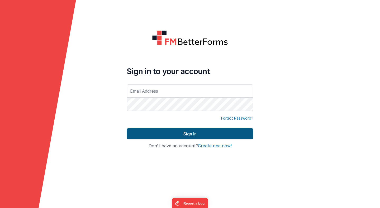
type input "[PERSON_NAME][EMAIL_ADDRESS][PERSON_NAME][DOMAIN_NAME]"
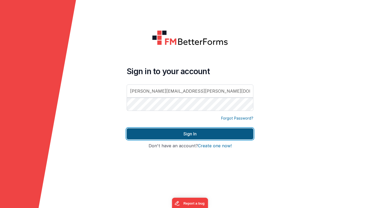
click at [185, 134] on button "Sign In" at bounding box center [190, 133] width 127 height 11
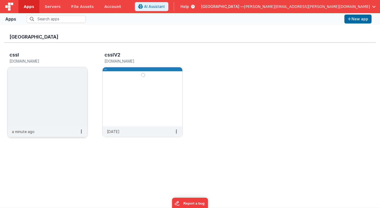
click at [58, 106] on img at bounding box center [48, 96] width 80 height 59
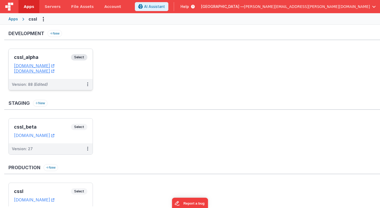
click at [83, 56] on span "Select" at bounding box center [79, 57] width 16 height 6
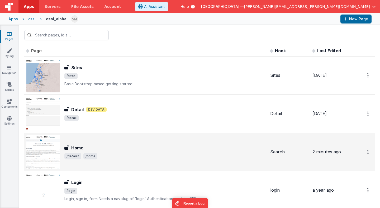
click at [83, 149] on h3 "Home" at bounding box center [77, 148] width 12 height 6
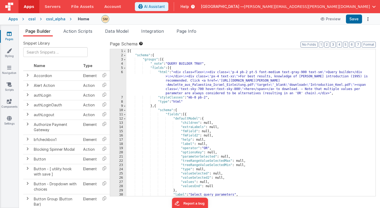
click at [171, 79] on div "[{ "schema" : { "groups" : [{ "_note" : "QUERY BUILDER TRAY" , "fields" : [{ "h…" at bounding box center [250, 126] width 249 height 155
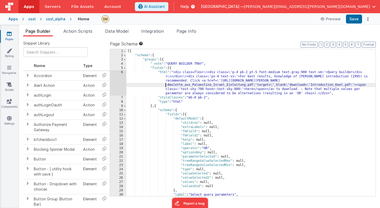
click at [166, 84] on div "[{ "schema" : { "groups" : [{ "_note" : "QUERY BUILDER TRAY" , "fields" : [{ "h…" at bounding box center [250, 126] width 249 height 155
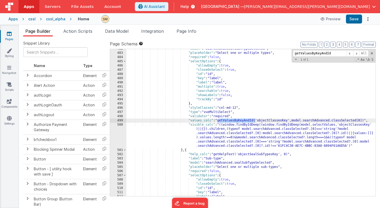
scroll to position [2144, 0]
type input "getValuesByKeyAndId"
click at [218, 121] on div ""model" : "searchAdvanced.sealTypeSelected" , "placeholder" : "Select one or mu…" at bounding box center [250, 124] width 249 height 155
click at [218, 129] on div ""model" : "searchAdvanced.sealTypeSelected" , "placeholder" : "Select one or mu…" at bounding box center [250, 124] width 249 height 155
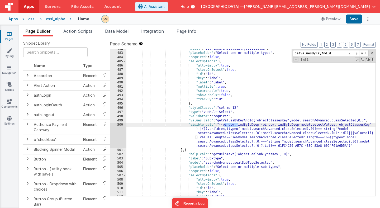
drag, startPoint x: 238, startPoint y: 125, endPoint x: 224, endPoint y: 125, distance: 13.2
click at [224, 125] on div ""model" : "searchAdvanced.sealTypeSelected" , "placeholder" : "Select one or mu…" at bounding box center [250, 124] width 249 height 155
click at [219, 121] on div ""model" : "searchAdvanced.sealTypeSelected" , "placeholder" : "Select one or mu…" at bounding box center [250, 124] width 249 height 155
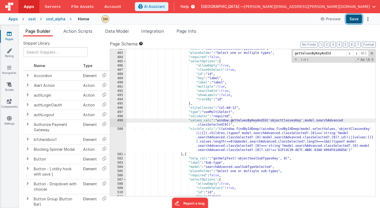
click at [354, 20] on button "Save" at bounding box center [354, 19] width 16 height 9
click at [230, 126] on div ""model" : "searchAdvanced.sealTypeSelected" , "placeholder" : "Select one or mu…" at bounding box center [250, 124] width 249 height 155
drag, startPoint x: 232, startPoint y: 121, endPoint x: 219, endPoint y: 121, distance: 12.9
click at [219, 121] on div ""model" : "searchAdvanced.sealTypeSelected" , "placeholder" : "Select one or mu…" at bounding box center [250, 124] width 249 height 155
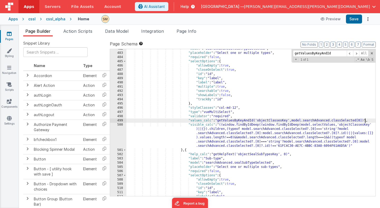
click at [365, 119] on div ""model" : "searchAdvanced.sealTypeSelected" , "placeholder" : "Select one or mu…" at bounding box center [250, 124] width 249 height 155
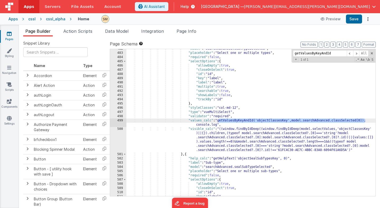
drag, startPoint x: 365, startPoint y: 121, endPoint x: 219, endPoint y: 120, distance: 145.3
click at [219, 120] on div ""model" : "searchAdvanced.sealTypeSelected" , "placeholder" : "Select one or mu…" at bounding box center [250, 124] width 249 height 155
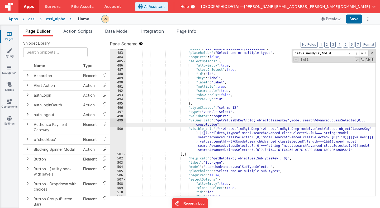
click at [216, 125] on div ""model" : "searchAdvanced.sealTypeSelected" , "placeholder" : "Select one or mu…" at bounding box center [250, 124] width 249 height 155
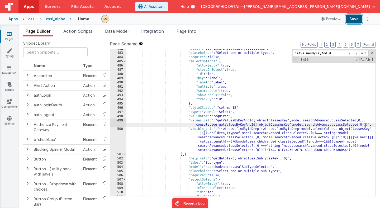
click at [357, 20] on button "Save" at bounding box center [354, 19] width 16 height 9
click at [367, 125] on div ""model" : "searchAdvanced.sealTypeSelected" , "placeholder" : "Select one or mu…" at bounding box center [250, 124] width 249 height 155
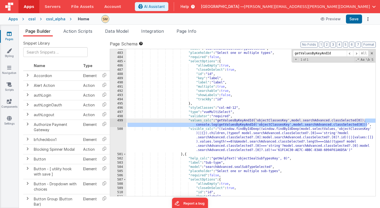
drag, startPoint x: 367, startPoint y: 125, endPoint x: 365, endPoint y: 121, distance: 4.2
click at [365, 121] on div ""model" : "searchAdvanced.sealTypeSelected" , "placeholder" : "Select one or mu…" at bounding box center [250, 124] width 249 height 155
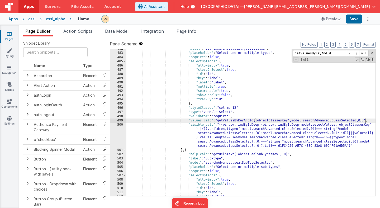
click at [218, 121] on div ""model" : "searchAdvanced.sealTypeSelected" , "placeholder" : "Select one or mu…" at bounding box center [250, 124] width 249 height 155
click at [343, 121] on div ""model" : "searchAdvanced.sealTypeSelected" , "placeholder" : "Select one or mu…" at bounding box center [250, 124] width 249 height 155
click at [357, 122] on div ""model" : "searchAdvanced.sealTypeSelected" , "placeholder" : "Select one or mu…" at bounding box center [250, 122] width 249 height 147
click at [363, 121] on div ""model" : "searchAdvanced.sealTypeSelected" , "placeholder" : "Select one or mu…" at bounding box center [250, 124] width 249 height 155
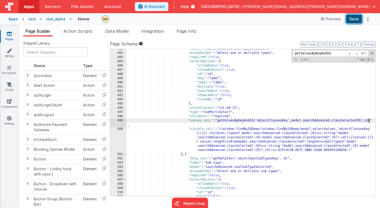
click at [357, 18] on button "Save" at bounding box center [354, 19] width 16 height 9
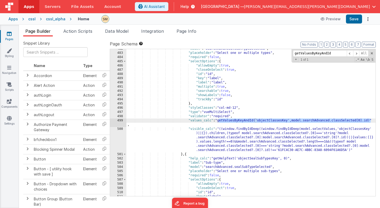
drag, startPoint x: 219, startPoint y: 121, endPoint x: 371, endPoint y: 121, distance: 151.7
click at [371, 121] on div "482 483 484 485 486 487 488 489 490 491 492 493 494 495 496 497 498 499 500 501…" at bounding box center [243, 122] width 266 height 147
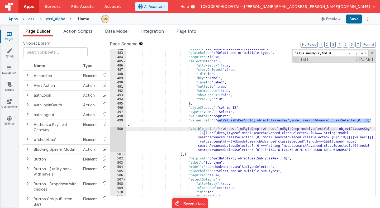
click at [337, 130] on div ""model" : "searchAdvanced.sealTypeSelected" , "placeholder" : "Select one or mu…" at bounding box center [250, 124] width 249 height 155
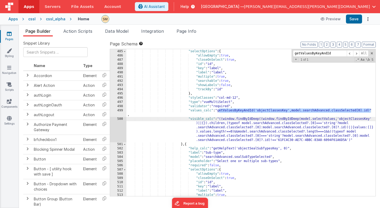
scroll to position [2154, 0]
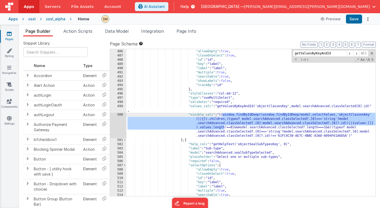
drag, startPoint x: 224, startPoint y: 128, endPoint x: 222, endPoint y: 116, distance: 11.5
click at [222, 116] on div ""selectOptions" : { "allowEmpty" : true , "closeOnSelect" : true , "id" : "id" …" at bounding box center [250, 122] width 249 height 155
click at [118, 124] on div "500" at bounding box center [118, 125] width 16 height 25
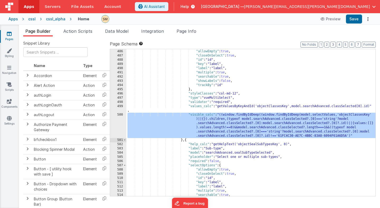
click at [119, 123] on div "500" at bounding box center [118, 125] width 16 height 25
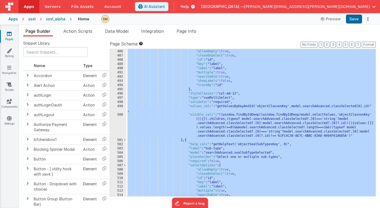
click at [119, 123] on div "500" at bounding box center [118, 125] width 16 height 25
click at [199, 120] on div ""selectOptions" : { "allowEmpty" : true , "closeOnSelect" : true , "id" : "id" …" at bounding box center [250, 122] width 249 height 155
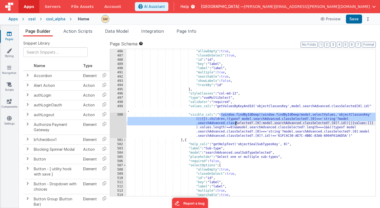
drag, startPoint x: 221, startPoint y: 115, endPoint x: 237, endPoint y: 123, distance: 17.9
click at [237, 123] on div ""selectOptions" : { "allowEmpty" : true , "closeOnSelect" : true , "id" : "id" …" at bounding box center [250, 122] width 249 height 155
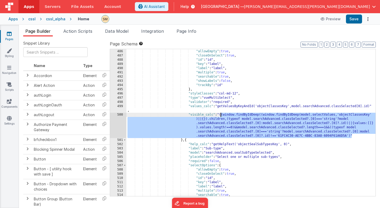
drag, startPoint x: 353, startPoint y: 135, endPoint x: 221, endPoint y: 116, distance: 134.0
click at [221, 116] on div ""selectOptions" : { "allowEmpty" : true , "closeOnSelect" : true , "id" : "id" …" at bounding box center [250, 122] width 249 height 155
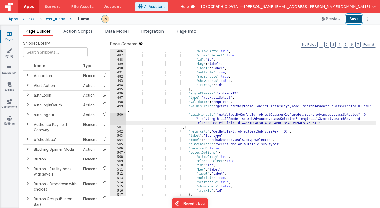
click at [352, 20] on button "Save" at bounding box center [354, 19] width 16 height 9
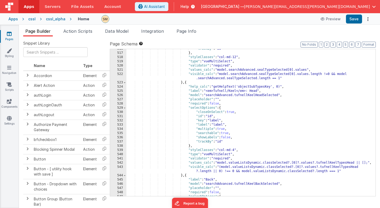
scroll to position [2274, 0]
drag, startPoint x: 251, startPoint y: 87, endPoint x: 271, endPoint y: 87, distance: 20.3
click at [271, 87] on div ""trackBy" : "id" } , "styleClasses" : "col-md-12" , "type" : "vueMultiSelect" ,…" at bounding box center [250, 124] width 249 height 155
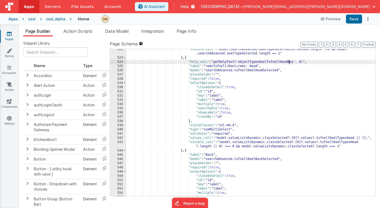
scroll to position [2296, 0]
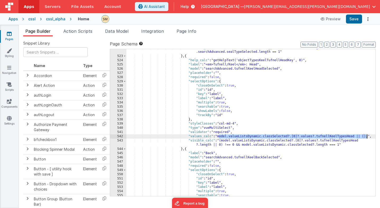
drag, startPoint x: 219, startPoint y: 137, endPoint x: 367, endPoint y: 136, distance: 148.5
click at [367, 136] on div ""visible_calc" : "model.searchAdvanced.sealTypeSelected[0].values.length !=0 &&…" at bounding box center [250, 126] width 249 height 160
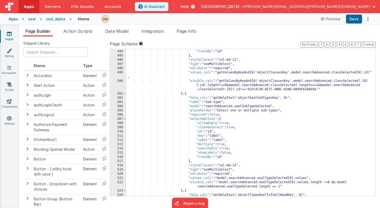
scroll to position [2185, 0]
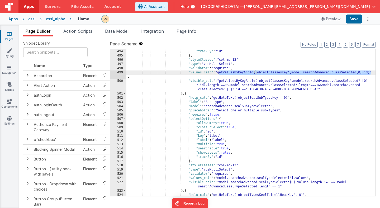
drag, startPoint x: 219, startPoint y: 73, endPoint x: 371, endPoint y: 74, distance: 151.9
click at [371, 74] on div "493 494 495 496 497 498 499 500 501 502 503 504 505 506 507 508 509 510 511 512…" at bounding box center [243, 122] width 266 height 147
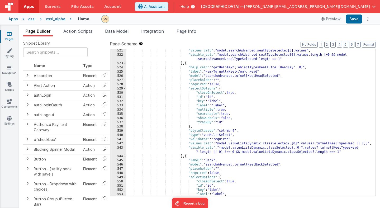
scroll to position [2290, 0]
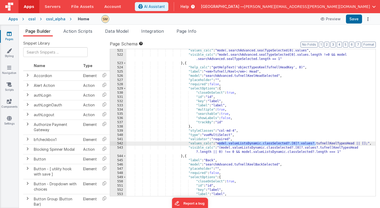
drag, startPoint x: 316, startPoint y: 143, endPoint x: 218, endPoint y: 143, distance: 97.3
click at [218, 143] on div ""values_calc" : "model.searchAdvanced.sealTypeSelected[0].values" , "visible_ca…" at bounding box center [250, 126] width 249 height 155
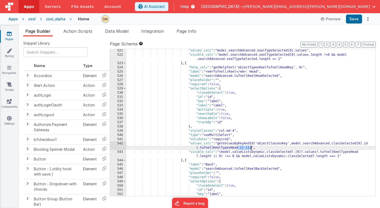
drag, startPoint x: 238, startPoint y: 147, endPoint x: 250, endPoint y: 148, distance: 11.7
click at [250, 148] on div ""values_calc" : "model.searchAdvanced.sealTypeSelected[0].values" , "visible_ca…" at bounding box center [250, 126] width 249 height 155
click at [190, 152] on div ""values_calc" : "model.searchAdvanced.sealTypeSelected[0].values" , "visible_ca…" at bounding box center [250, 126] width 249 height 155
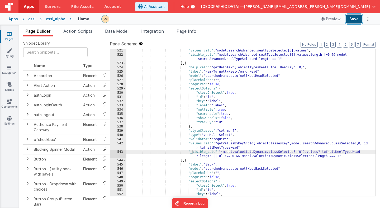
click at [358, 18] on button "Save" at bounding box center [354, 19] width 16 height 9
click at [238, 147] on div ""values_calc" : "model.searchAdvanced.sealTypeSelected[0].values" , "visible_ca…" at bounding box center [250, 126] width 249 height 155
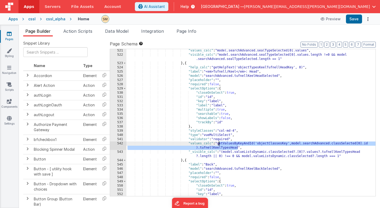
drag, startPoint x: 238, startPoint y: 147, endPoint x: 219, endPoint y: 143, distance: 19.8
click at [219, 143] on div ""values_calc" : "model.searchAdvanced.sealTypeSelected[0].values" , "visible_ca…" at bounding box center [250, 126] width 249 height 155
click at [219, 149] on div ""values_calc" : "model.searchAdvanced.sealTypeSelected[0].values" , "visible_ca…" at bounding box center [250, 122] width 249 height 147
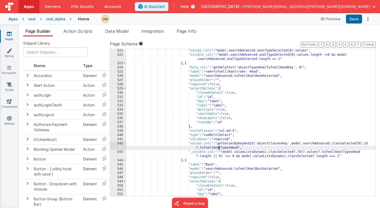
click at [219, 149] on div ""values_calc" : "model.searchAdvanced.sealTypeSelected[0].values" , "visible_ca…" at bounding box center [250, 126] width 249 height 155
click at [237, 147] on div ""values_calc" : "model.searchAdvanced.sealTypeSelected[0].values" , "visible_ca…" at bounding box center [250, 122] width 249 height 147
click at [271, 143] on div ""values_calc" : "model.searchAdvanced.sealTypeSelected[0].values" , "visible_ca…" at bounding box center [250, 126] width 249 height 155
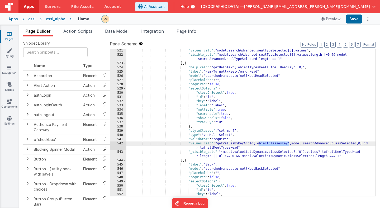
click at [271, 143] on div ""values_calc" : "model.searchAdvanced.sealTypeSelected[0].values" , "visible_ca…" at bounding box center [250, 126] width 249 height 155
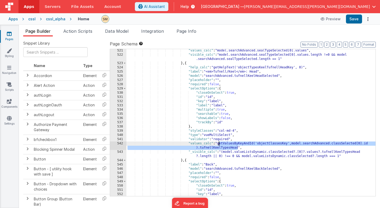
drag, startPoint x: 238, startPoint y: 148, endPoint x: 218, endPoint y: 144, distance: 20.2
click at [218, 144] on div ""values_calc" : "model.searchAdvanced.sealTypeSelected[0].values" , "visible_ca…" at bounding box center [250, 126] width 249 height 155
click at [199, 149] on div ""values_calc" : "model.searchAdvanced.sealTypeSelected[0].values" , "visible_ca…" at bounding box center [250, 126] width 249 height 155
drag, startPoint x: 251, startPoint y: 148, endPoint x: 218, endPoint y: 143, distance: 33.8
click at [218, 143] on div ""values_calc" : "model.searchAdvanced.sealTypeSelected[0].values" , "visible_ca…" at bounding box center [250, 126] width 249 height 155
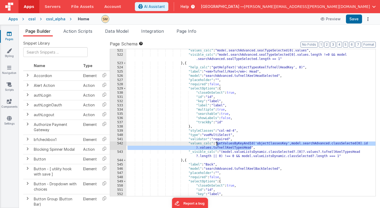
click at [220, 145] on div ""values_calc" : "model.searchAdvanced.sealTypeSelected[0].values" , "visible_ca…" at bounding box center [250, 126] width 249 height 155
drag, startPoint x: 218, startPoint y: 143, endPoint x: 251, endPoint y: 149, distance: 33.6
click at [251, 149] on div ""values_calc" : "model.searchAdvanced.sealTypeSelected[0].values" , "visible_ca…" at bounding box center [250, 126] width 249 height 155
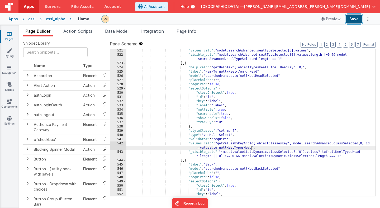
click at [354, 20] on button "Save" at bounding box center [354, 19] width 16 height 9
click at [226, 148] on div ""values_calc" : "model.searchAdvanced.sealTypeSelected[0].values" , "visible_ca…" at bounding box center [250, 126] width 249 height 155
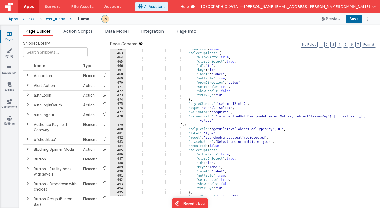
scroll to position [2070, 0]
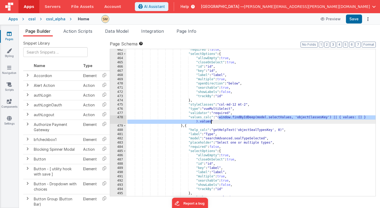
drag, startPoint x: 219, startPoint y: 118, endPoint x: 211, endPoint y: 122, distance: 9.1
click at [211, 122] on div ""required" : false , "selectOptions" : { "allowEmpty" : true , "closeOnSelect" …" at bounding box center [250, 125] width 249 height 155
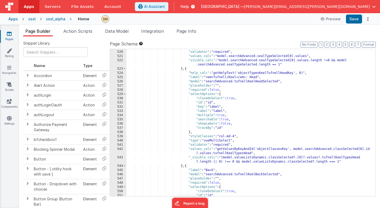
scroll to position [2289, 0]
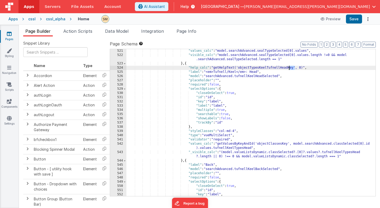
drag, startPoint x: 295, startPoint y: 69, endPoint x: 289, endPoint y: 68, distance: 6.1
click at [289, 68] on div ""values_calc" : "model.searchAdvanced.sealTypeSelected[0].values" , "visible_ca…" at bounding box center [250, 126] width 249 height 155
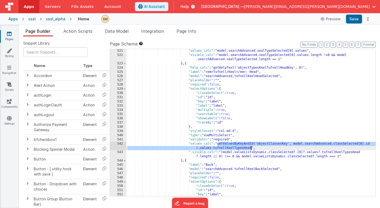
drag, startPoint x: 218, startPoint y: 144, endPoint x: 251, endPoint y: 149, distance: 33.5
click at [251, 149] on div ""values_calc" : "model.searchAdvanced.sealTypeSelected[0].values" , "visible_ca…" at bounding box center [250, 126] width 249 height 155
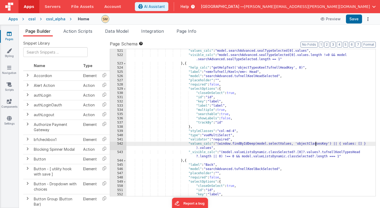
click at [315, 144] on div ""values_calc" : "model.searchAdvanced.sealTypeSelected[0].values" , "visible_ca…" at bounding box center [250, 126] width 249 height 155
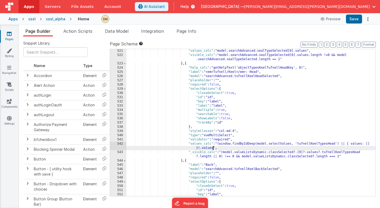
click at [213, 149] on div ""values_calc" : "model.searchAdvanced.sealTypeSelected[0].values" , "visible_ca…" at bounding box center [250, 126] width 249 height 155
drag, startPoint x: 213, startPoint y: 149, endPoint x: 200, endPoint y: 149, distance: 12.9
click at [200, 149] on div ""values_calc" : "model.searchAdvanced.sealTypeSelected[0].values" , "visible_ca…" at bounding box center [250, 126] width 249 height 155
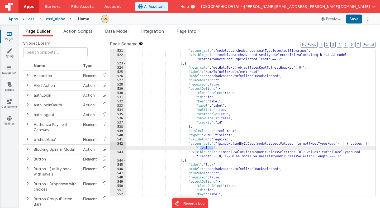
click at [321, 145] on div ""values_calc" : "model.searchAdvanced.sealTypeSelected[0].values" , "visible_ca…" at bounding box center [250, 126] width 249 height 155
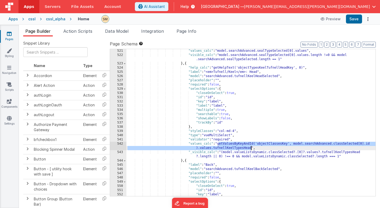
click at [276, 145] on div ""values_calc" : "model.searchAdvanced.sealTypeSelected[0].values" , "visible_ca…" at bounding box center [250, 126] width 249 height 155
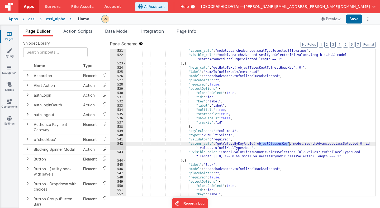
click at [276, 145] on div ""values_calc" : "model.searchAdvanced.sealTypeSelected[0].values" , "visible_ca…" at bounding box center [250, 126] width 249 height 155
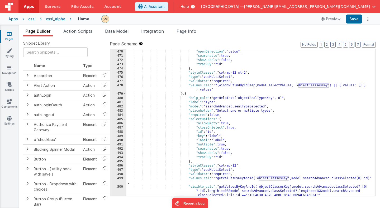
scroll to position [2096, 0]
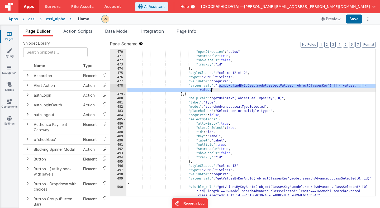
drag, startPoint x: 219, startPoint y: 85, endPoint x: 211, endPoint y: 90, distance: 9.4
click at [211, 90] on div ""multiple" : true , "openDirection" : "below" , "searchable" : true , "showLabe…" at bounding box center [250, 128] width 249 height 164
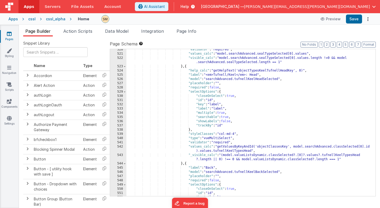
scroll to position [2288, 0]
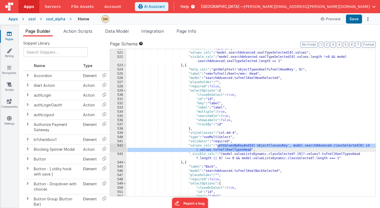
drag, startPoint x: 219, startPoint y: 144, endPoint x: 251, endPoint y: 150, distance: 33.0
click at [251, 150] on div ""validator" : "required" , "values_calc" : "model.searchAdvanced.sealTypeSelect…" at bounding box center [250, 123] width 249 height 155
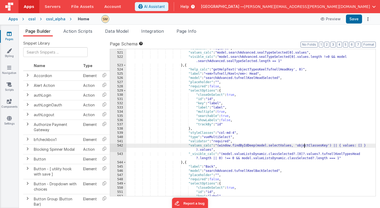
click at [303, 145] on div ""validator" : "required" , "values_calc" : "model.searchAdvanced.sealTypeSelect…" at bounding box center [250, 123] width 249 height 155
click at [210, 150] on div ""validator" : "required" , "values_calc" : "model.searchAdvanced.sealTypeSelect…" at bounding box center [250, 123] width 249 height 155
click at [331, 154] on div ""validator" : "required" , "values_calc" : "model.searchAdvanced.sealTypeSelect…" at bounding box center [250, 123] width 249 height 155
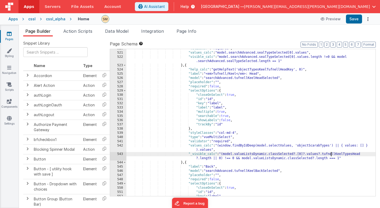
click at [331, 154] on div ""validator" : "required" , "values_calc" : "model.searchAdvanced.sealTypeSelect…" at bounding box center [250, 123] width 249 height 155
click at [211, 150] on div ""validator" : "required" , "values_calc" : "model.searchAdvanced.sealTypeSelect…" at bounding box center [250, 123] width 249 height 155
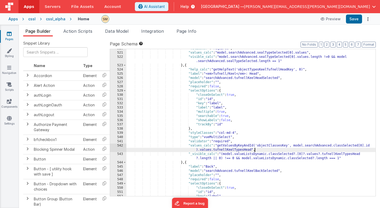
click at [306, 149] on div ""validator" : "required" , "values_calc" : "model.searchAdvanced.sealTypeSelect…" at bounding box center [250, 123] width 249 height 155
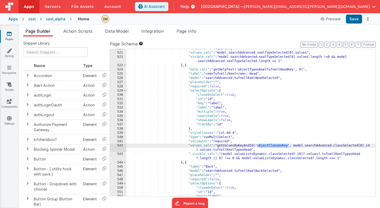
drag, startPoint x: 290, startPoint y: 145, endPoint x: 258, endPoint y: 147, distance: 31.2
click at [258, 147] on div ""validator" : "required" , "values_calc" : "model.searchAdvanced.sealTypeSelect…" at bounding box center [250, 123] width 249 height 155
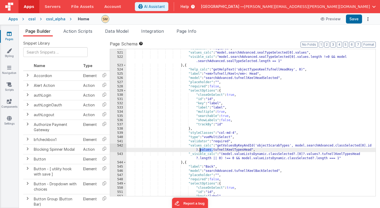
drag, startPoint x: 213, startPoint y: 151, endPoint x: 200, endPoint y: 150, distance: 13.0
click at [200, 150] on div ""validator" : "required" , "values_calc" : "model.searchAdvanced.sealTypeSelect…" at bounding box center [250, 123] width 249 height 155
click at [354, 23] on button "Save" at bounding box center [354, 19] width 16 height 9
click at [223, 147] on div ""validator" : "required" , "values_calc" : "model.searchAdvanced.sealTypeSelect…" at bounding box center [250, 123] width 249 height 155
click at [198, 151] on div ""validator" : "required" , "values_calc" : "model.searchAdvanced.sealTypeSelect…" at bounding box center [250, 123] width 249 height 155
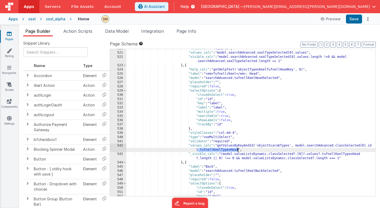
drag, startPoint x: 198, startPoint y: 151, endPoint x: 238, endPoint y: 150, distance: 39.8
click at [238, 150] on div ""validator" : "required" , "values_calc" : "model.searchAdvanced.sealTypeSelect…" at bounding box center [250, 123] width 249 height 155
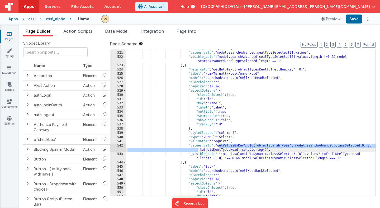
drag, startPoint x: 219, startPoint y: 146, endPoint x: 198, endPoint y: 151, distance: 22.0
click at [198, 151] on div ""validator" : "required" , "values_calc" : "model.searchAdvanced.sealTypeSelect…" at bounding box center [250, 123] width 249 height 155
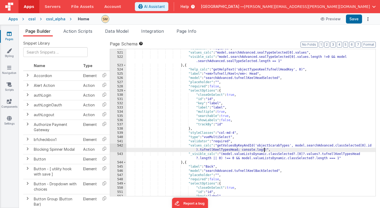
click at [265, 151] on div ""validator" : "required" , "values_calc" : "model.searchAdvanced.sealTypeSelect…" at bounding box center [250, 123] width 249 height 155
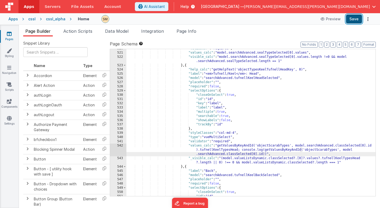
click at [352, 21] on button "Save" at bounding box center [354, 19] width 16 height 9
click at [168, 75] on div ""validator" : "required" , "values_calc" : "model.searchAdvanced.sealTypeSelect…" at bounding box center [250, 123] width 249 height 155
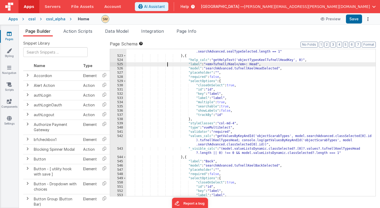
scroll to position [2296, 0]
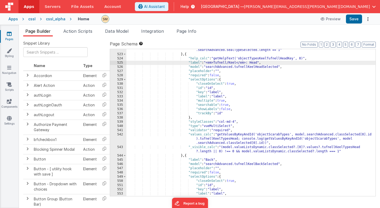
click at [270, 133] on div ""visible_calc" : "model.searchAdvanced.sealTypeSelected[0].values.length !=0 &&…" at bounding box center [250, 124] width 249 height 160
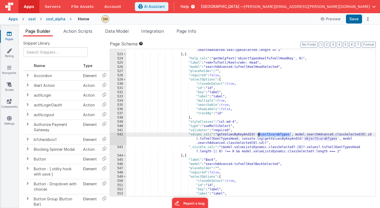
click at [270, 133] on div ""visible_calc" : "model.searchAdvanced.sealTypeSelected[0].values.length !=0 &&…" at bounding box center [250, 124] width 249 height 160
click at [270, 135] on div ""visible_calc" : "model.searchAdvanced.sealTypeSelected[0].values.length !=0 &&…" at bounding box center [250, 122] width 249 height 147
click at [270, 135] on div ""visible_calc" : "model.searchAdvanced.sealTypeSelected[0].values.length !=0 &&…" at bounding box center [250, 124] width 249 height 160
click at [376, 134] on div "Snippet Library Name Type Accordion Element Alert Action Action authLogin Actio…" at bounding box center [199, 126] width 361 height 180
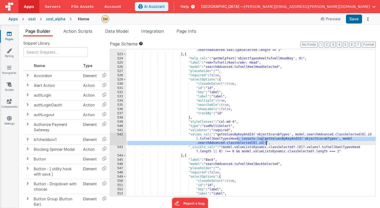
drag, startPoint x: 238, startPoint y: 140, endPoint x: 266, endPoint y: 143, distance: 28.1
click at [266, 143] on div ""visible_calc" : "model.searchAdvanced.sealTypeSelected[0].values.length !=0 &&…" at bounding box center [250, 124] width 249 height 160
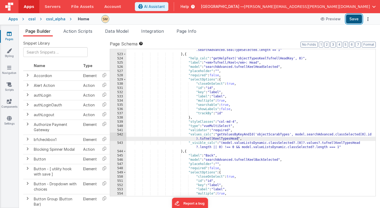
click at [352, 18] on button "Save" at bounding box center [354, 19] width 16 height 9
drag, startPoint x: 200, startPoint y: 139, endPoint x: 238, endPoint y: 140, distance: 37.7
click at [238, 140] on div ""visible_calc" : "model.searchAdvanced.sealTypeSelected[0].values.length !=0 &&…" at bounding box center [250, 124] width 249 height 160
click at [217, 139] on div ""visible_calc" : "model.searchAdvanced.sealTypeSelected[0].values.length !=0 &&…" at bounding box center [250, 124] width 249 height 160
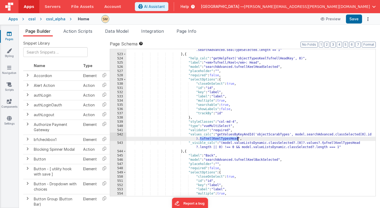
click at [212, 138] on div ""visible_calc" : "model.searchAdvanced.sealTypeSelected[0].values.length !=0 &&…" at bounding box center [250, 122] width 249 height 147
click at [212, 138] on div ""visible_calc" : "model.searchAdvanced.sealTypeSelected[0].values.length !=0 &&…" at bounding box center [250, 124] width 249 height 160
click at [356, 20] on button "Save" at bounding box center [354, 19] width 16 height 9
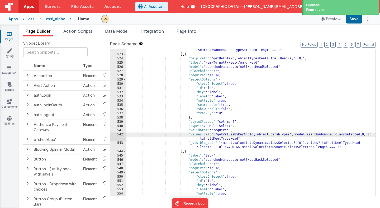
click at [218, 135] on div ""visible_calc" : "model.searchAdvanced.sealTypeSelected[0].values.length !=0 &&…" at bounding box center [250, 124] width 249 height 160
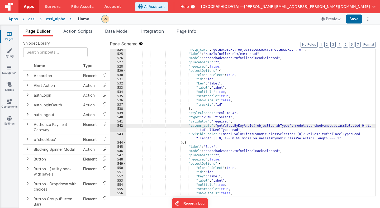
scroll to position [2304, 0]
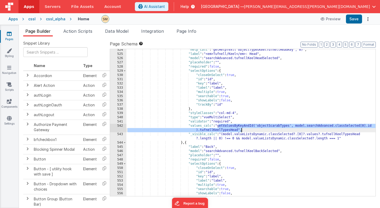
drag, startPoint x: 219, startPoint y: 126, endPoint x: 248, endPoint y: 131, distance: 29.3
click at [248, 131] on div ""help_calc" : "getHelpText('objectTypesKeelTufnellHeadKey', 0)" , "label" : "<e…" at bounding box center [250, 125] width 249 height 155
click at [258, 127] on div ""help_calc" : "getHelpText('objectTypesKeelTufnellHeadKey', 0)" , "label" : "<e…" at bounding box center [250, 125] width 249 height 155
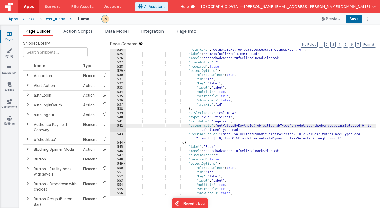
click at [267, 125] on div ""help_calc" : "getHelpText('objectTypesKeelTufnellHeadKey', 0)" , "label" : "<e…" at bounding box center [250, 125] width 249 height 155
click at [351, 19] on button "Save" at bounding box center [354, 19] width 16 height 9
click at [237, 128] on div ""help_calc" : "getHelpText('objectTypesKeelTufnellHeadKey', 0)" , "label" : "<e…" at bounding box center [250, 125] width 249 height 155
click at [271, 127] on div ""help_calc" : "getHelpText('objectTypesKeelTufnellHeadKey', 0)" , "label" : "<e…" at bounding box center [250, 125] width 249 height 155
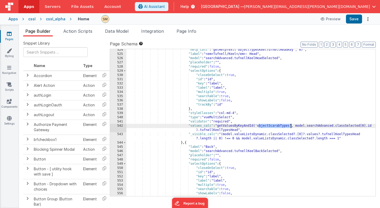
click at [271, 127] on div ""help_calc" : "getHelpText('objectTypesKeelTufnellHeadKey', 0)" , "label" : "<e…" at bounding box center [250, 125] width 249 height 155
click at [218, 126] on div ""help_calc" : "getHelpText('objectTypesKeelTufnellHeadKey', 0)" , "label" : "<e…" at bounding box center [250, 125] width 249 height 155
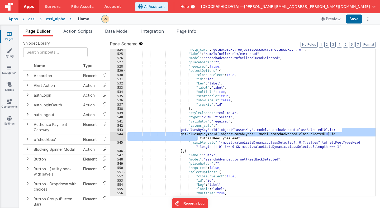
click at [198, 139] on div ""help_calc" : "getHelpText('objectTypesKeelTufnellHeadKey', 0)" , "label" : "<e…" at bounding box center [250, 125] width 249 height 155
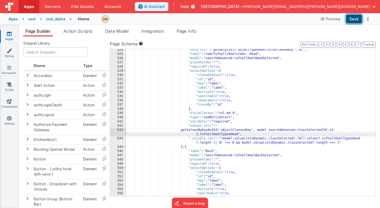
click at [353, 20] on button "Save" at bounding box center [354, 19] width 16 height 9
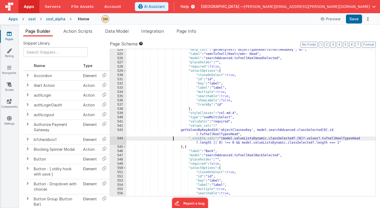
click at [173, 139] on div ""help_calc" : "getHelpText('objectTypesKeelTufnellHeadKey', 0)" , "label" : "<e…" at bounding box center [250, 125] width 249 height 155
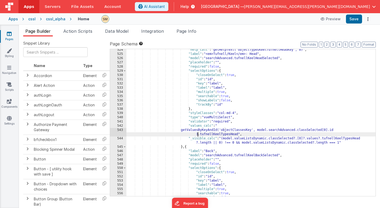
click at [188, 131] on div ""help_calc" : "getHelpText('objectTypesKeelTufnellHeadKey', 0)" , "label" : "<e…" at bounding box center [250, 125] width 249 height 155
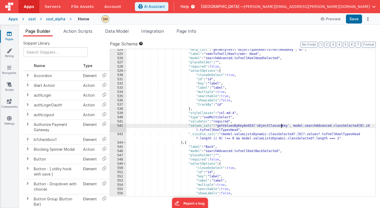
click at [281, 126] on div ""help_calc" : "getHelpText('objectTypesKeelTufnellHeadKey', 0)" , "label" : "<e…" at bounding box center [250, 125] width 249 height 155
click at [353, 20] on button "Save" at bounding box center [354, 19] width 16 height 9
click at [279, 126] on div ""help_calc" : "getHelpText('objectTypesKeelTufnellHeadKey', 0)" , "label" : "<e…" at bounding box center [250, 122] width 249 height 147
drag, startPoint x: 296, startPoint y: 126, endPoint x: 373, endPoint y: 124, distance: 77.0
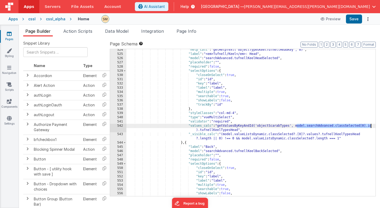
click at [373, 124] on div "524 525 526 527 528 529 530 531 532 533 534 535 536 537 538 539 540 541 542 543…" at bounding box center [243, 122] width 266 height 147
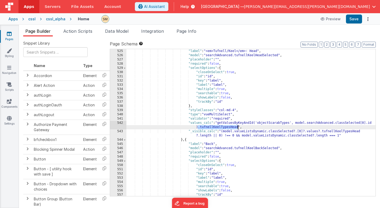
drag, startPoint x: 198, startPoint y: 127, endPoint x: 238, endPoint y: 127, distance: 39.6
click at [238, 127] on div ""label" : "<em>Tufnell/[PERSON_NAME]</em>: Head" , "model" : "searchAdvanced.tu…" at bounding box center [250, 126] width 249 height 155
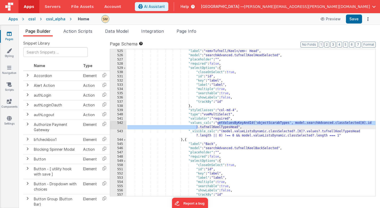
drag, startPoint x: 218, startPoint y: 123, endPoint x: 198, endPoint y: 127, distance: 20.6
click at [198, 127] on div ""label" : "<em>Tufnell/[PERSON_NAME]</em>: Head" , "model" : "searchAdvanced.tu…" at bounding box center [250, 126] width 249 height 155
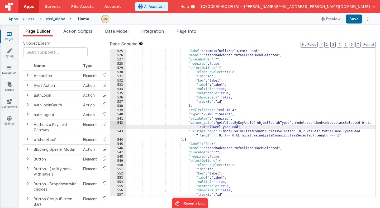
click at [239, 128] on div ""label" : "<em>Tufnell/[PERSON_NAME]</em>: Head" , "model" : "searchAdvanced.tu…" at bounding box center [250, 126] width 249 height 155
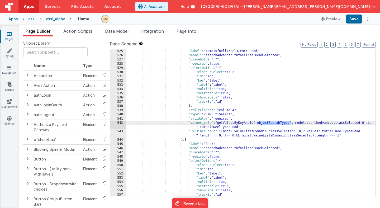
drag, startPoint x: 258, startPoint y: 123, endPoint x: 291, endPoint y: 123, distance: 32.4
click at [291, 123] on div ""label" : "<em>Tufnell/[PERSON_NAME]</em>: Head" , "model" : "searchAdvanced.tu…" at bounding box center [250, 126] width 249 height 155
click at [270, 123] on div ""label" : "<em>Tufnell/[PERSON_NAME]</em>: Head" , "model" : "searchAdvanced.tu…" at bounding box center [250, 126] width 249 height 155
drag, startPoint x: 270, startPoint y: 123, endPoint x: 290, endPoint y: 123, distance: 20.3
click at [290, 123] on div ""label" : "<em>Tufnell/[PERSON_NAME]</em>: Head" , "model" : "searchAdvanced.tu…" at bounding box center [250, 126] width 249 height 155
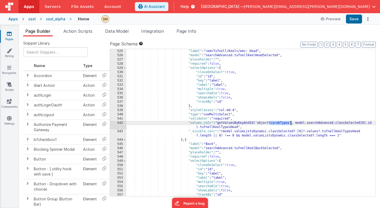
click at [264, 124] on div ""label" : "<em>Tufnell/[PERSON_NAME]</em>: Head" , "model" : "searchAdvanced.tu…" at bounding box center [250, 126] width 249 height 155
click at [352, 19] on button "Save" at bounding box center [354, 19] width 16 height 9
click at [218, 123] on div ""label" : "<em>Tufnell/[PERSON_NAME]</em>: Head" , "model" : "searchAdvanced.tu…" at bounding box center [250, 126] width 249 height 155
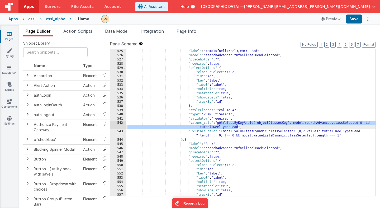
drag, startPoint x: 218, startPoint y: 123, endPoint x: 237, endPoint y: 128, distance: 19.3
click at [237, 128] on div ""label" : "<em>Tufnell/[PERSON_NAME]</em>: Head" , "model" : "searchAdvanced.tu…" at bounding box center [250, 126] width 249 height 155
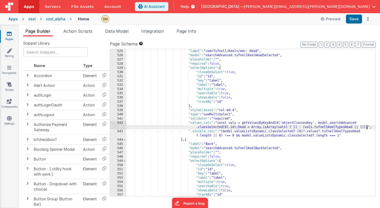
click at [219, 123] on div ""label" : "<em>Tufnell/[PERSON_NAME]</em>: Head" , "model" : "searchAdvanced.tu…" at bounding box center [250, 126] width 249 height 155
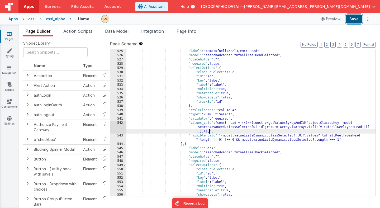
click at [353, 20] on button "Save" at bounding box center [354, 19] width 16 height 9
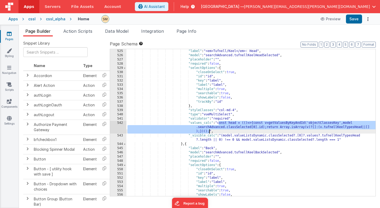
drag, startPoint x: 219, startPoint y: 123, endPoint x: 209, endPoint y: 132, distance: 13.1
click at [209, 132] on div ""label" : "<em>Tufnell/[PERSON_NAME]</em>: Head" , "model" : "searchAdvanced.tu…" at bounding box center [250, 126] width 249 height 155
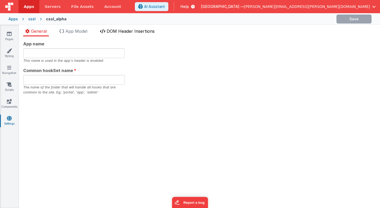
type input "CSSL"
type input "commoncssl"
click at [118, 31] on span "DOM Header Insertions" at bounding box center [131, 30] width 48 height 5
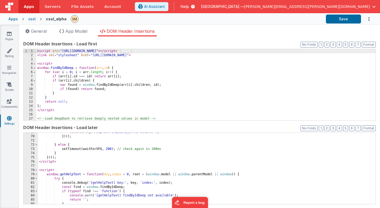
scroll to position [423, 0]
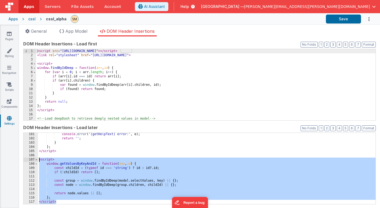
drag, startPoint x: 60, startPoint y: 202, endPoint x: 27, endPoint y: 160, distance: 53.6
click at [27, 160] on div "101 102 103 104 105 106 107 108 109 110 111 112 113 114 115 116 117 console . e…" at bounding box center [199, 168] width 352 height 72
click at [41, 167] on div "console . error ( '[getHelpText] error:' , e ) ; return '' ; } } ; </ script > …" at bounding box center [206, 172] width 337 height 80
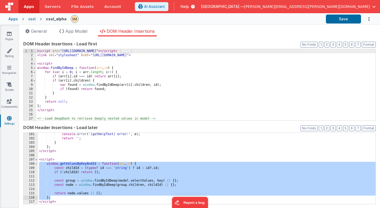
drag, startPoint x: 39, startPoint y: 162, endPoint x: 75, endPoint y: 196, distance: 49.6
click at [75, 196] on div "console . error ( '[getHelpText] error:' , e ) ; return '' ; } } ; </ script > …" at bounding box center [206, 172] width 337 height 80
click at [59, 165] on div "console . error ( '[getHelpText] error:' , e ) ; return '' ; } } ; </ script > …" at bounding box center [206, 172] width 337 height 80
drag, startPoint x: 60, startPoint y: 165, endPoint x: 65, endPoint y: 199, distance: 34.7
click at [65, 199] on div "console . error ( '[getHelpText] error:' , e ) ; return '' ; } } ; </ script > …" at bounding box center [206, 172] width 337 height 80
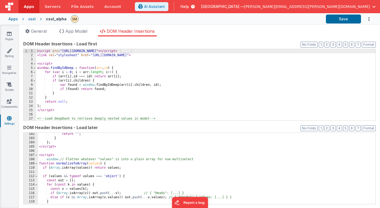
scroll to position [427, 0]
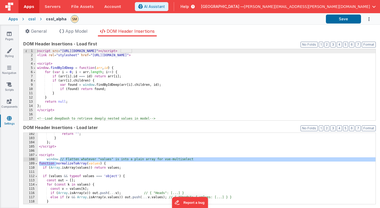
drag, startPoint x: 56, startPoint y: 164, endPoint x: 60, endPoint y: 160, distance: 6.0
click at [60, 160] on div "return '' ; } } ; </ script > < script > window . // Flatten whatever "values" …" at bounding box center [206, 172] width 337 height 80
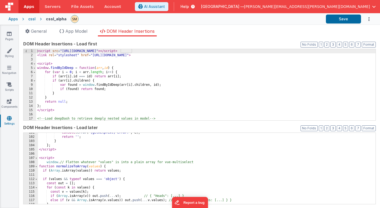
scroll to position [423, 0]
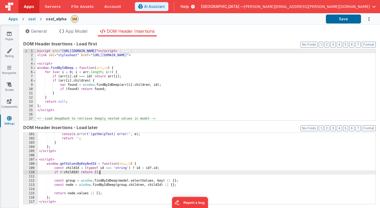
click at [106, 171] on div "console . error ( '[getHelpText] error:' , e ) ; return '' ; } } ; </ script > …" at bounding box center [206, 172] width 337 height 80
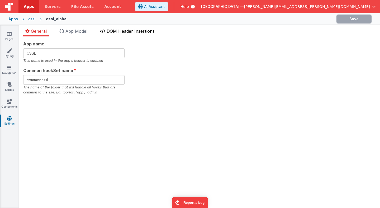
click at [114, 32] on span "DOM Header Insertions" at bounding box center [131, 30] width 48 height 5
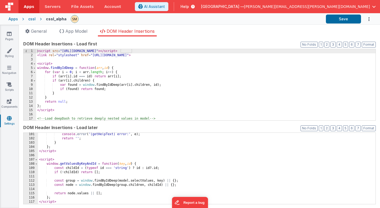
scroll to position [423, 0]
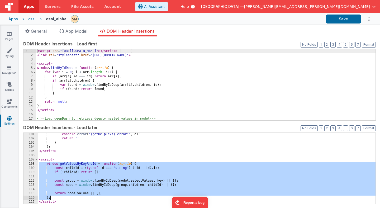
drag, startPoint x: 39, startPoint y: 164, endPoint x: 82, endPoint y: 199, distance: 55.5
click at [82, 199] on div "console . error ( '[getHelpText] error:' , e ) ; return '' ; } } ; </ script > …" at bounding box center [206, 172] width 337 height 80
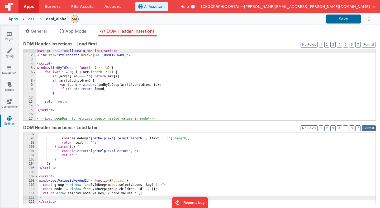
click at [367, 129] on button "Format" at bounding box center [369, 128] width 14 height 6
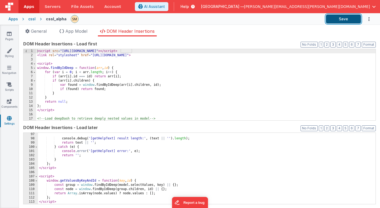
click at [345, 18] on button "Save" at bounding box center [343, 19] width 35 height 9
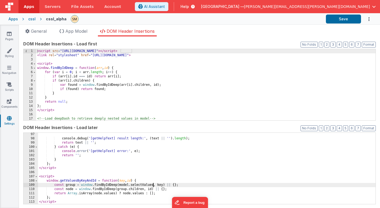
click at [154, 186] on div "console . debug ( '[getHelpText] result length:' , ( text || '' ) . length ) ; …" at bounding box center [206, 172] width 337 height 80
click at [119, 186] on div "console . debug ( '[getHelpText] result length:' , ( text || '' ) . length ) ; …" at bounding box center [206, 172] width 337 height 80
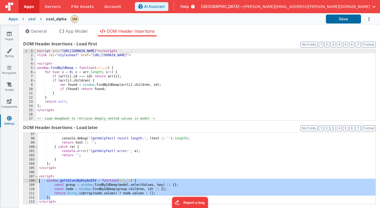
drag, startPoint x: 51, startPoint y: 197, endPoint x: 35, endPoint y: 180, distance: 23.7
click at [35, 180] on div "97 98 99 100 101 102 103 104 105 106 107 108 109 110 111 112 113 console . debu…" at bounding box center [199, 168] width 352 height 72
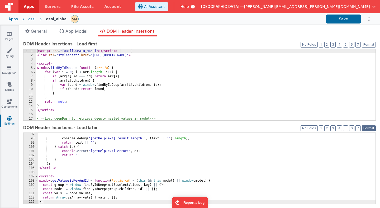
click at [367, 130] on button "Format" at bounding box center [369, 128] width 14 height 6
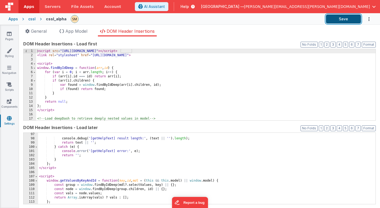
click at [341, 19] on button "Save" at bounding box center [343, 19] width 35 height 9
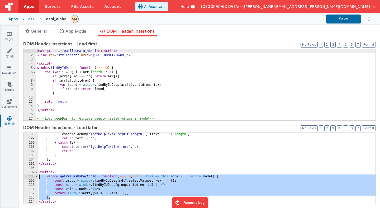
drag, startPoint x: 56, startPoint y: 197, endPoint x: 27, endPoint y: 178, distance: 34.0
click at [27, 178] on div "98 99 100 101 102 103 104 105 106 107 108 109 110 111 112 113 114 console . deb…" at bounding box center [199, 168] width 352 height 72
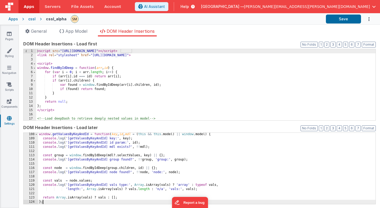
scroll to position [452, 0]
click at [349, 20] on button "Save" at bounding box center [343, 19] width 35 height 9
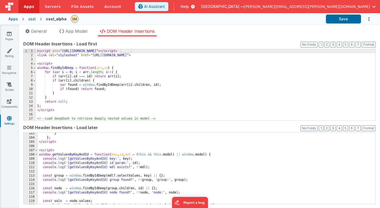
scroll to position [436, 0]
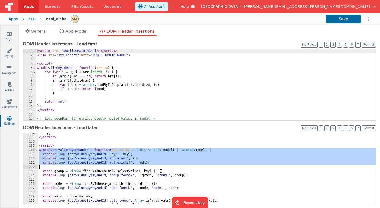
drag, startPoint x: 38, startPoint y: 150, endPoint x: 69, endPoint y: 187, distance: 48.1
click at [69, 187] on div "} ; </ script > < script > window . getValuesByKeyAndId = function ( key , id ,…" at bounding box center [206, 171] width 337 height 80
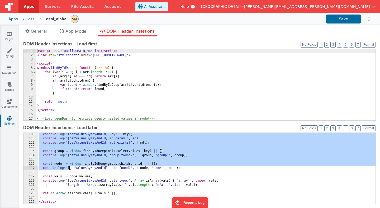
scroll to position [456, 0]
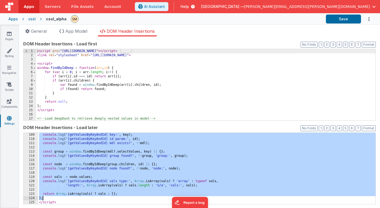
click at [90, 198] on div "console . log ( '[getValuesByKeyAndId] key:' , key ) ; console . log ( '[getVal…" at bounding box center [206, 173] width 337 height 80
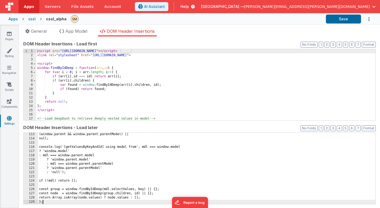
scroll to position [473, 0]
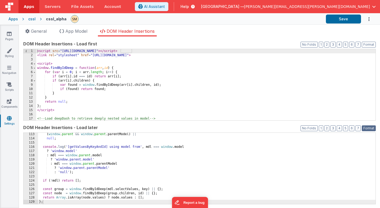
click at [366, 128] on button "Format" at bounding box center [369, 128] width 14 height 6
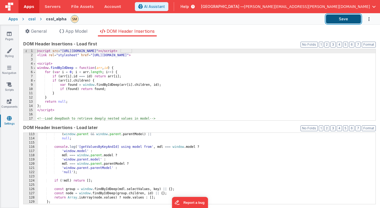
click at [346, 20] on button "Save" at bounding box center [343, 19] width 35 height 9
